Goal: Transaction & Acquisition: Purchase product/service

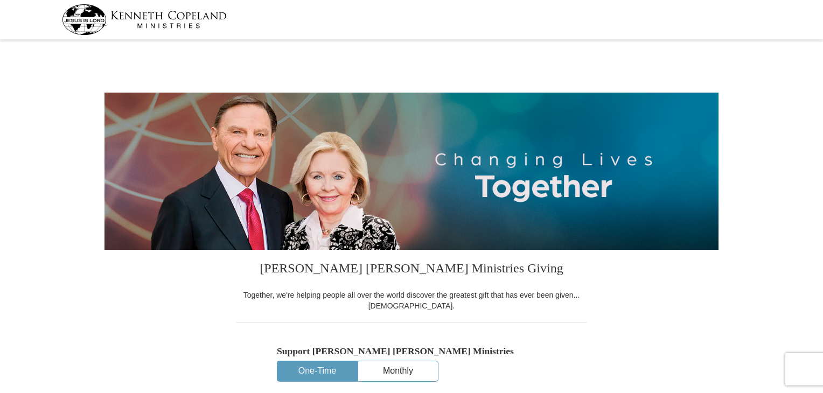
select select "SC"
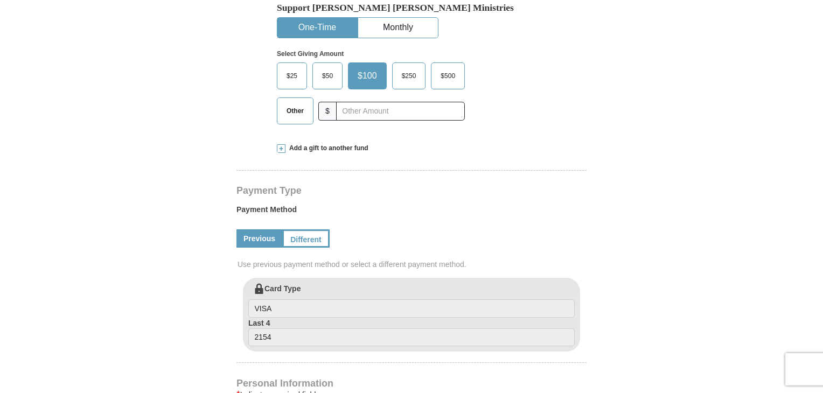
click at [323, 73] on span "$50" at bounding box center [328, 76] width 22 height 16
click at [0, 0] on input "$50" at bounding box center [0, 0] width 0 height 0
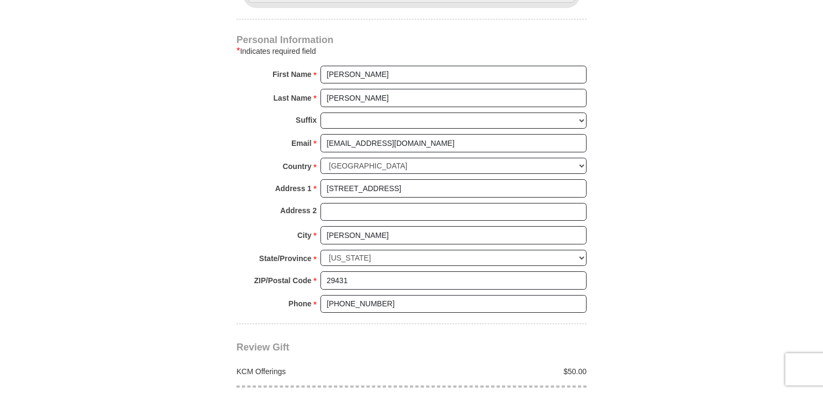
scroll to position [1032, 0]
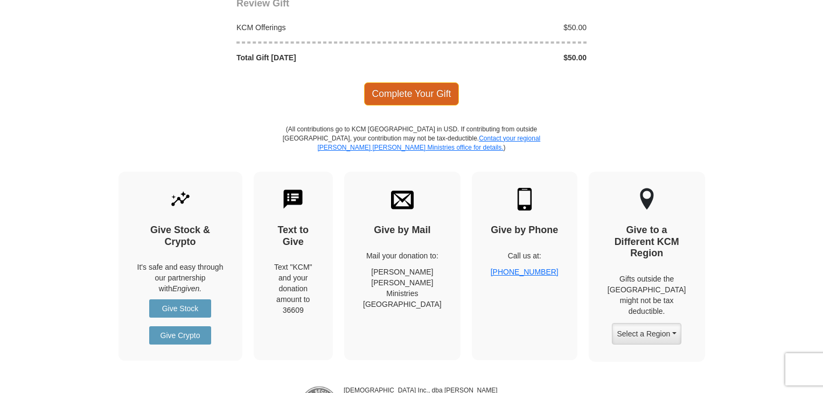
click at [408, 91] on span "Complete Your Gift" at bounding box center [411, 93] width 95 height 23
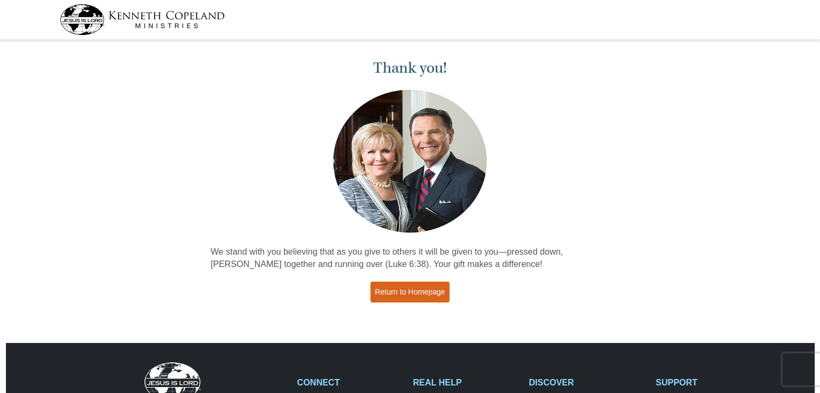
click at [440, 289] on link "Return to Homepage" at bounding box center [410, 292] width 80 height 21
